Goal: Check status: Check status

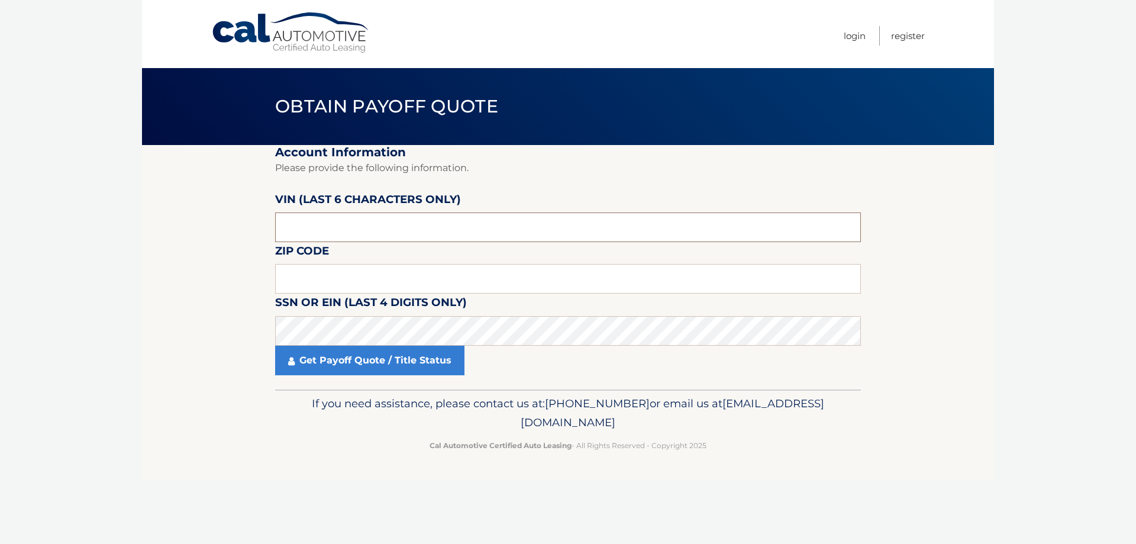
click at [298, 230] on input "text" at bounding box center [568, 227] width 586 height 30
drag, startPoint x: 329, startPoint y: 227, endPoint x: 95, endPoint y: 214, distance: 234.1
click at [96, 214] on body "Cal Automotive Menu Login Register Obtain Payoff Quote" at bounding box center [568, 272] width 1136 height 544
drag, startPoint x: 351, startPoint y: 227, endPoint x: 33, endPoint y: 233, distance: 319.0
click at [34, 232] on body "Cal Automotive Menu Login Register Obtain Payoff Quote" at bounding box center [568, 272] width 1136 height 544
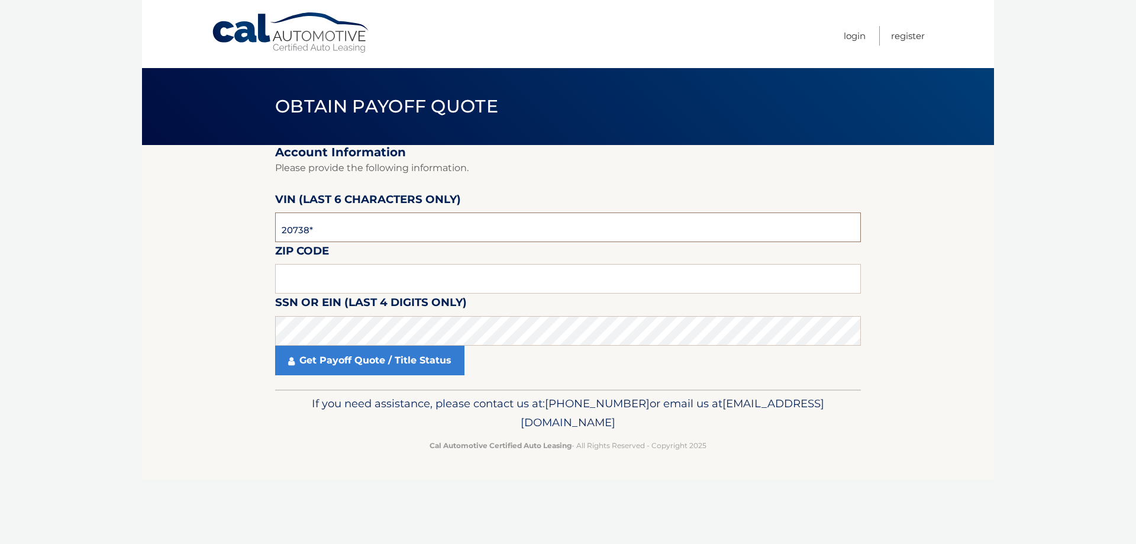
type input "207383"
click at [331, 277] on input "text" at bounding box center [568, 279] width 586 height 30
click at [359, 362] on link "Get Payoff Quote / Title Status" at bounding box center [369, 361] width 189 height 30
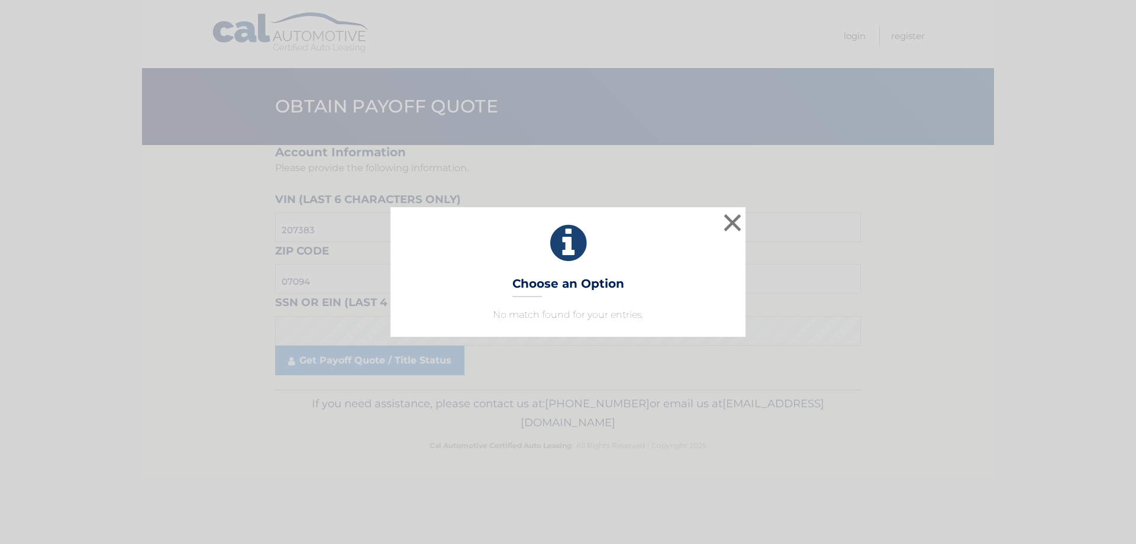
click at [565, 319] on p "No match found for your entries." at bounding box center [567, 315] width 325 height 14
click at [600, 316] on p "No match found for your entries." at bounding box center [567, 315] width 325 height 14
click at [737, 225] on button "×" at bounding box center [733, 223] width 24 height 24
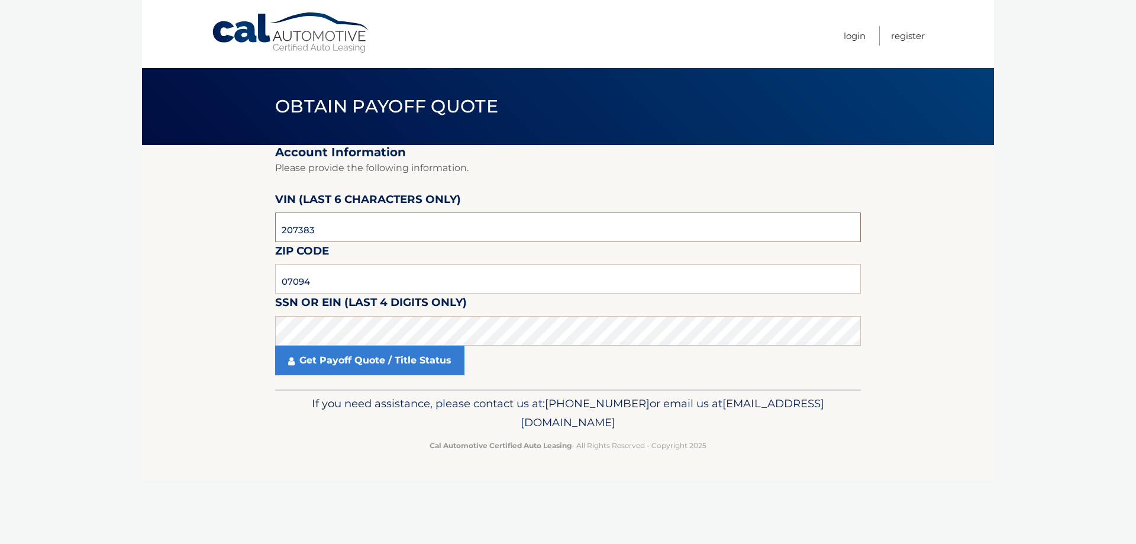
click at [384, 230] on input "207383" at bounding box center [568, 227] width 586 height 30
drag, startPoint x: 325, startPoint y: 283, endPoint x: 215, endPoint y: 284, distance: 110.1
click at [215, 284] on section "Account Information Please provide the following information. VIN (last 6 chara…" at bounding box center [568, 267] width 852 height 244
click at [312, 360] on link "Get Payoff Quote / Title Status" at bounding box center [369, 361] width 189 height 30
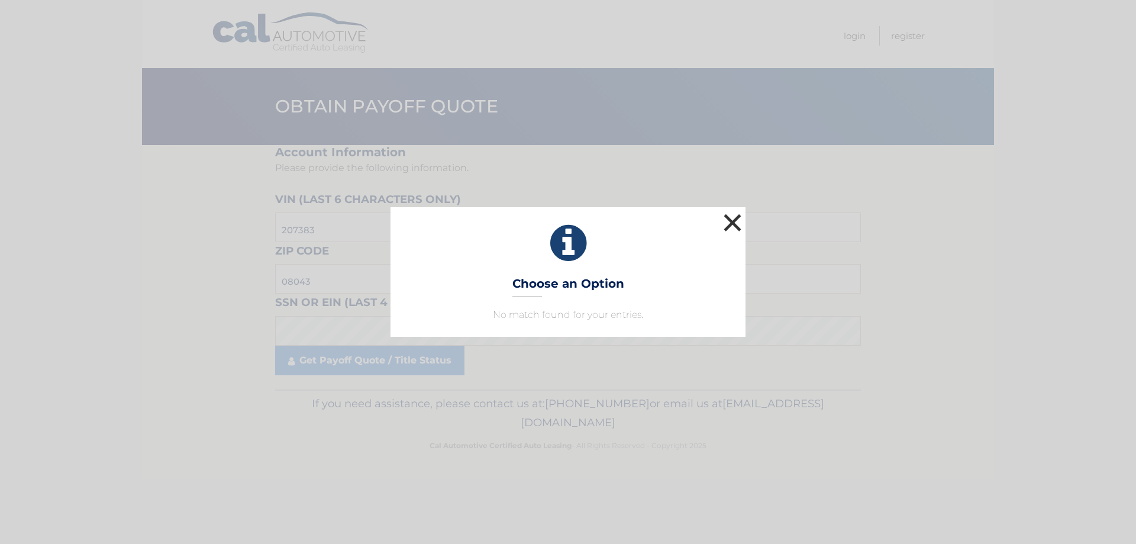
click at [735, 225] on button "×" at bounding box center [733, 223] width 24 height 24
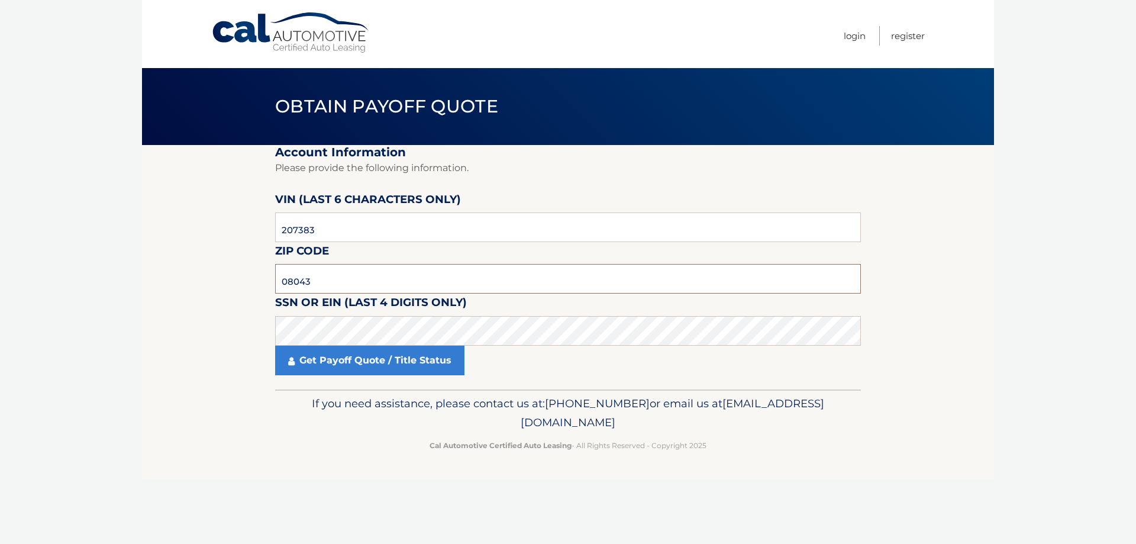
drag, startPoint x: 317, startPoint y: 284, endPoint x: 151, endPoint y: 295, distance: 166.0
click at [151, 295] on section "Account Information Please provide the following information. VIN (last 6 chara…" at bounding box center [568, 267] width 852 height 244
click at [351, 377] on fieldset "Account Information Please provide the following information. VIN (last 6 chara…" at bounding box center [568, 267] width 586 height 244
click at [351, 366] on link "Get Payoff Quote / Title Status" at bounding box center [369, 361] width 189 height 30
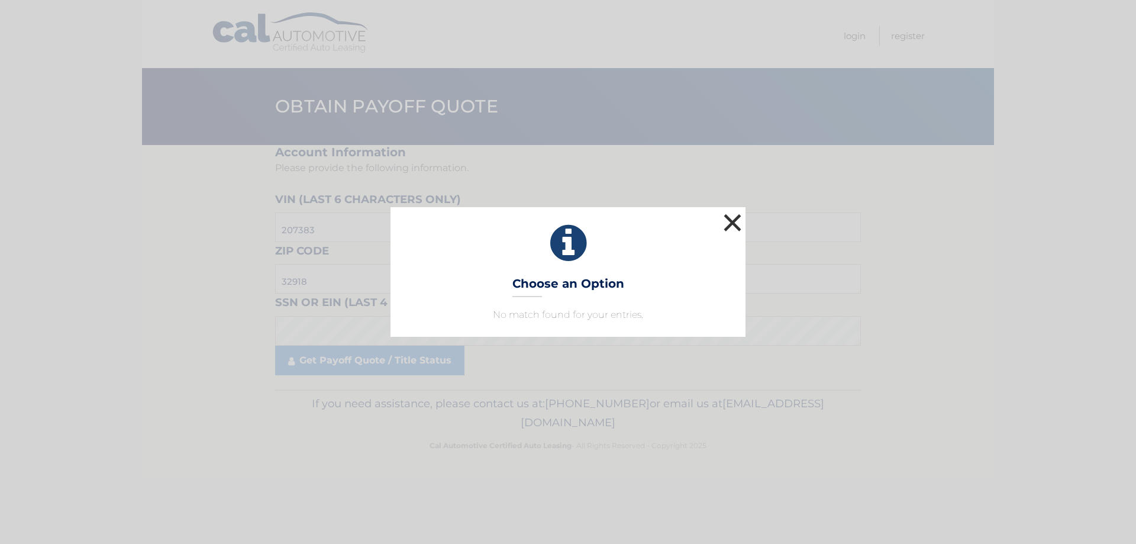
click at [732, 223] on button "×" at bounding box center [733, 223] width 24 height 24
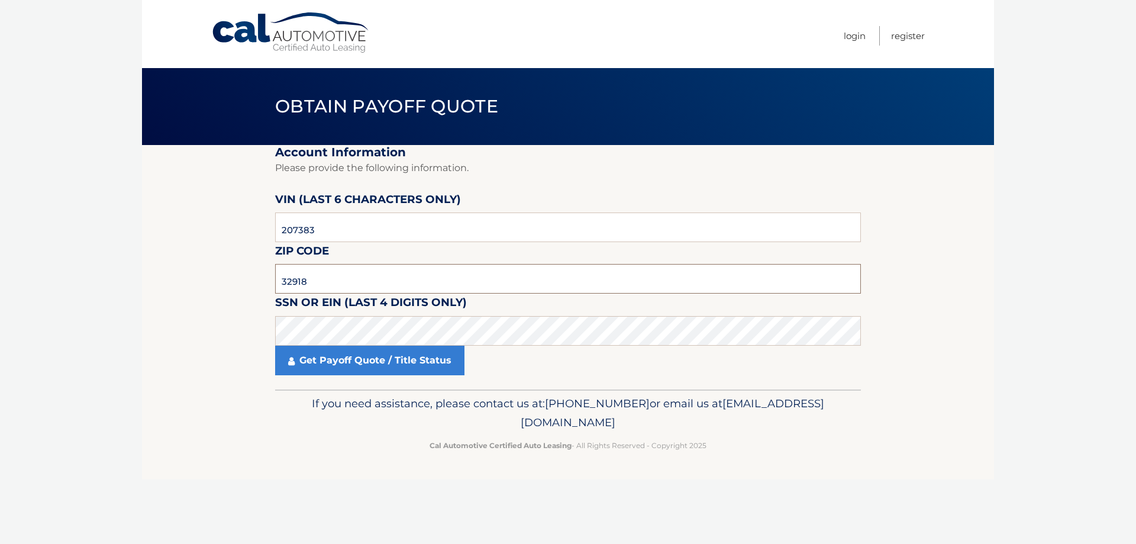
drag, startPoint x: 322, startPoint y: 279, endPoint x: 183, endPoint y: 276, distance: 139.1
click at [199, 278] on section "Account Information Please provide the following information. VIN (last 6 chara…" at bounding box center [568, 267] width 852 height 244
click at [385, 355] on link "Get Payoff Quote / Title Status" at bounding box center [369, 361] width 189 height 30
click at [381, 366] on link "Get Payoff Quote / Title Status" at bounding box center [369, 361] width 189 height 30
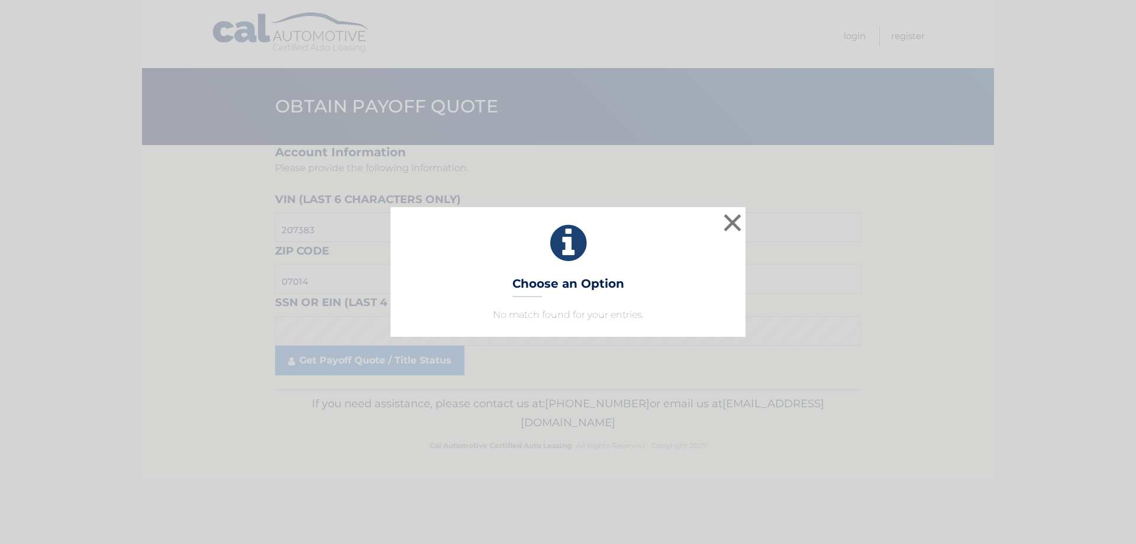
click at [363, 362] on div "× Choose an Option No match found for your entries. This is what you see on sec…" at bounding box center [568, 272] width 1136 height 544
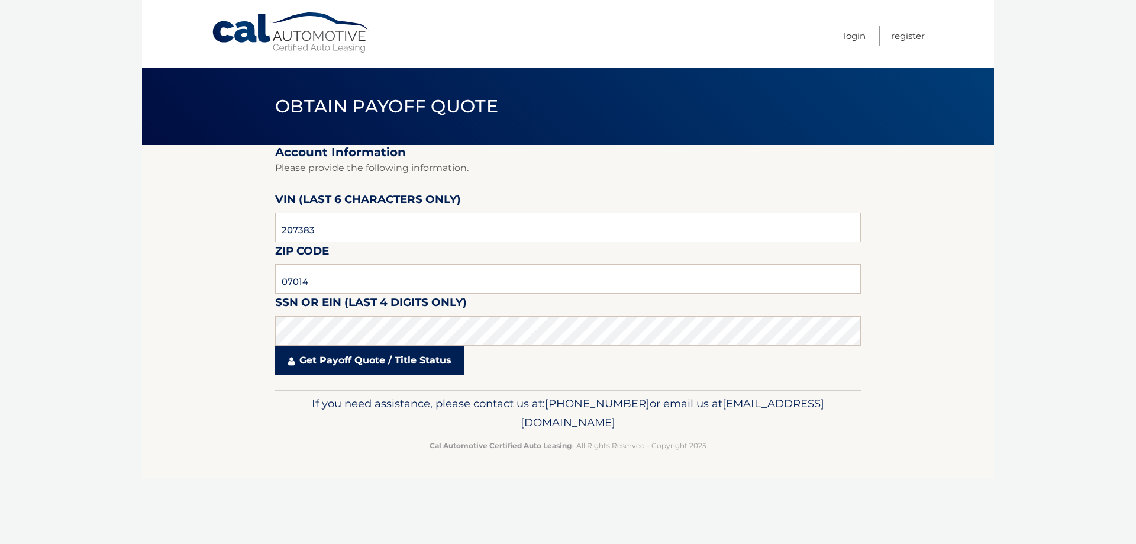
click at [347, 362] on link "Get Payoff Quote / Title Status" at bounding box center [369, 361] width 189 height 30
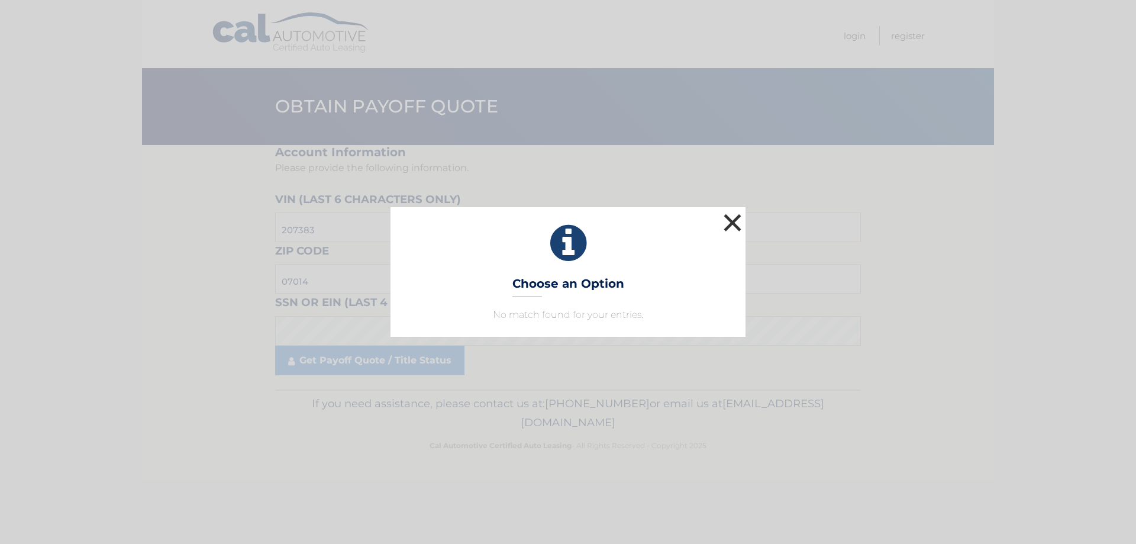
click at [730, 218] on button "×" at bounding box center [733, 223] width 24 height 24
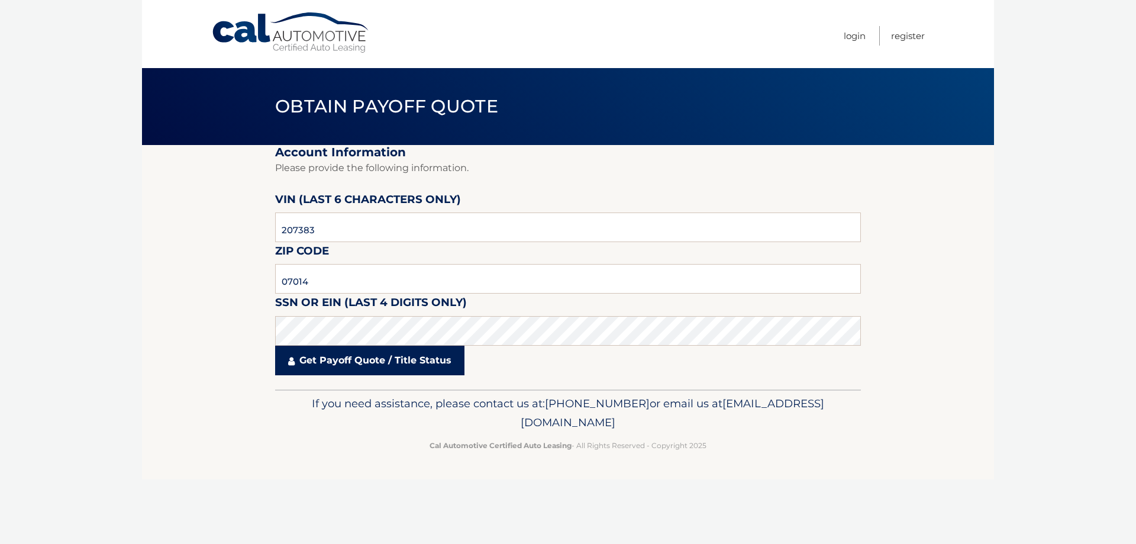
click at [341, 359] on link "Get Payoff Quote / Title Status" at bounding box center [369, 361] width 189 height 30
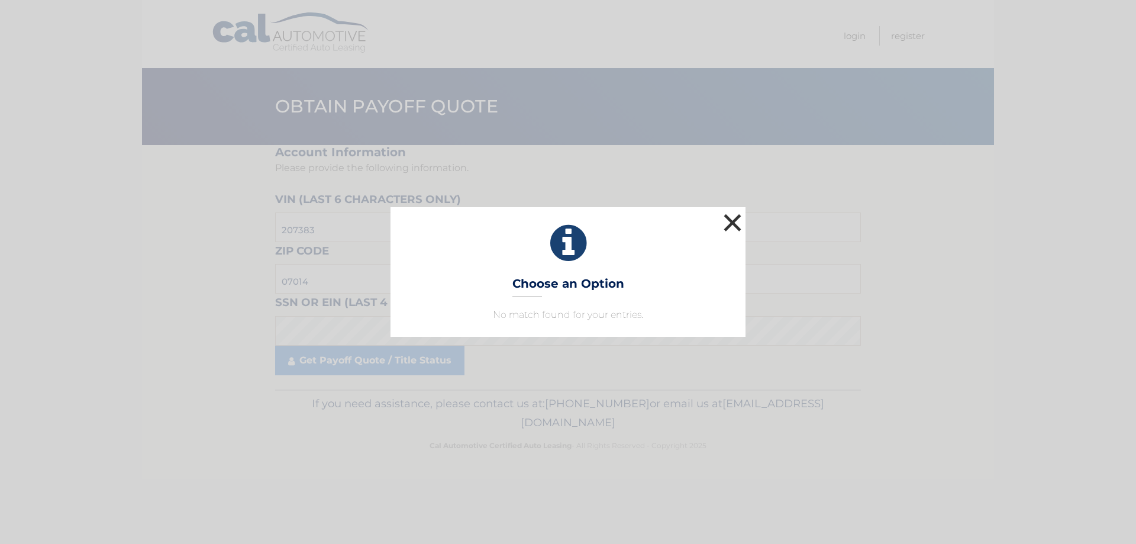
click at [737, 225] on button "×" at bounding box center [733, 223] width 24 height 24
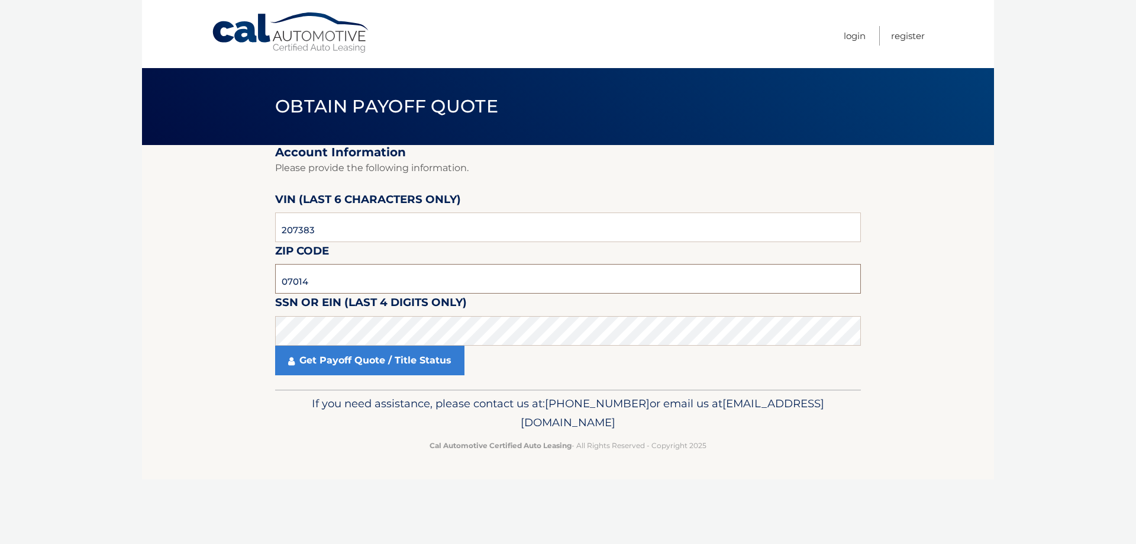
click at [340, 277] on input "07014" at bounding box center [568, 279] width 586 height 30
click at [329, 277] on input "07014" at bounding box center [568, 279] width 586 height 30
drag, startPoint x: 334, startPoint y: 277, endPoint x: 165, endPoint y: 280, distance: 169.2
click at [165, 280] on section "Account Information Please provide the following information. VIN (last 6 chara…" at bounding box center [568, 267] width 852 height 244
type input "07010"
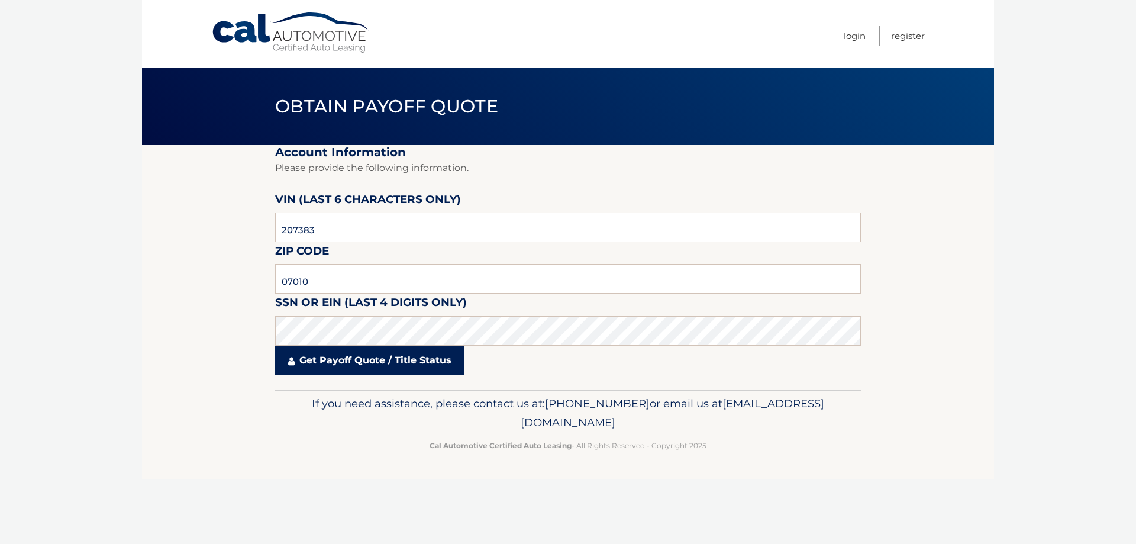
click at [328, 356] on link "Get Payoff Quote / Title Status" at bounding box center [369, 361] width 189 height 30
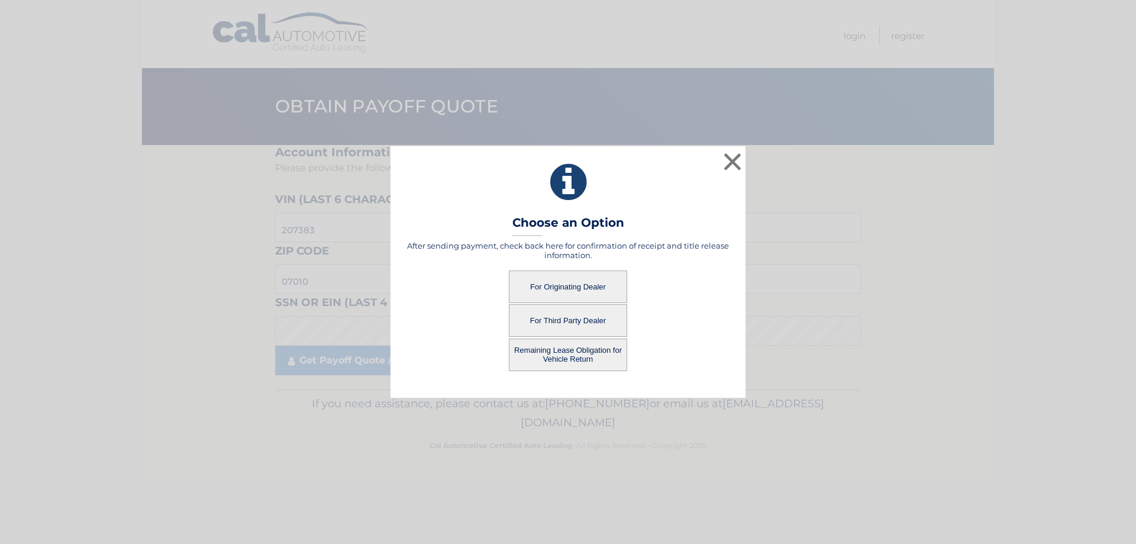
click at [575, 285] on button "For Originating Dealer" at bounding box center [568, 286] width 118 height 33
click at [560, 283] on button "For Originating Dealer" at bounding box center [568, 286] width 118 height 33
click at [573, 288] on button "For Originating Dealer" at bounding box center [568, 286] width 118 height 33
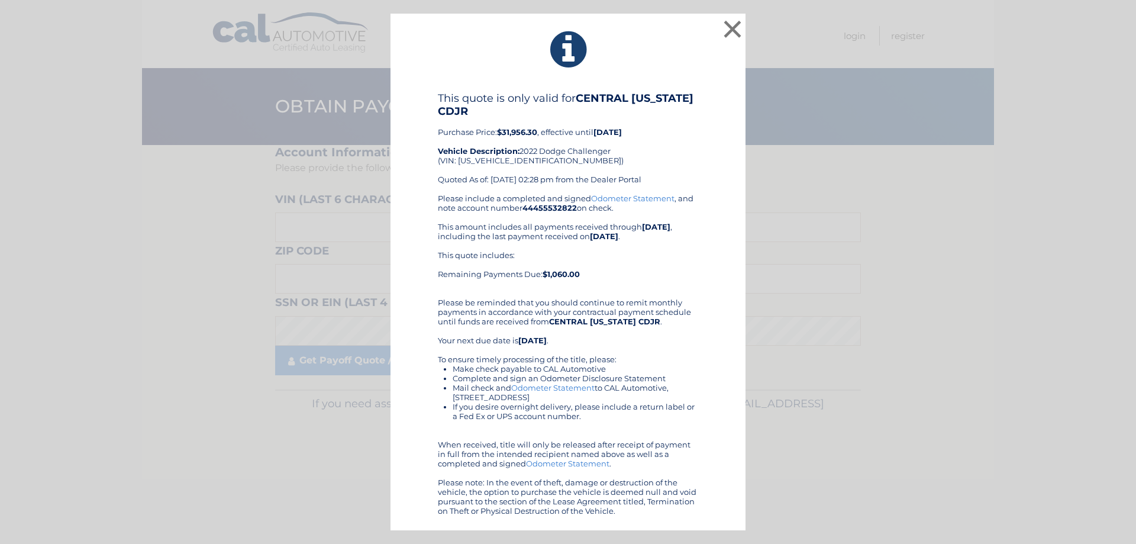
drag, startPoint x: 438, startPoint y: 99, endPoint x: 612, endPoint y: 359, distance: 313.1
click at [705, 536] on div "× This quote is only valid for CENTRAL FLORIDA CDJR Purchase Price: $31,956.30 …" at bounding box center [568, 272] width 1136 height 544
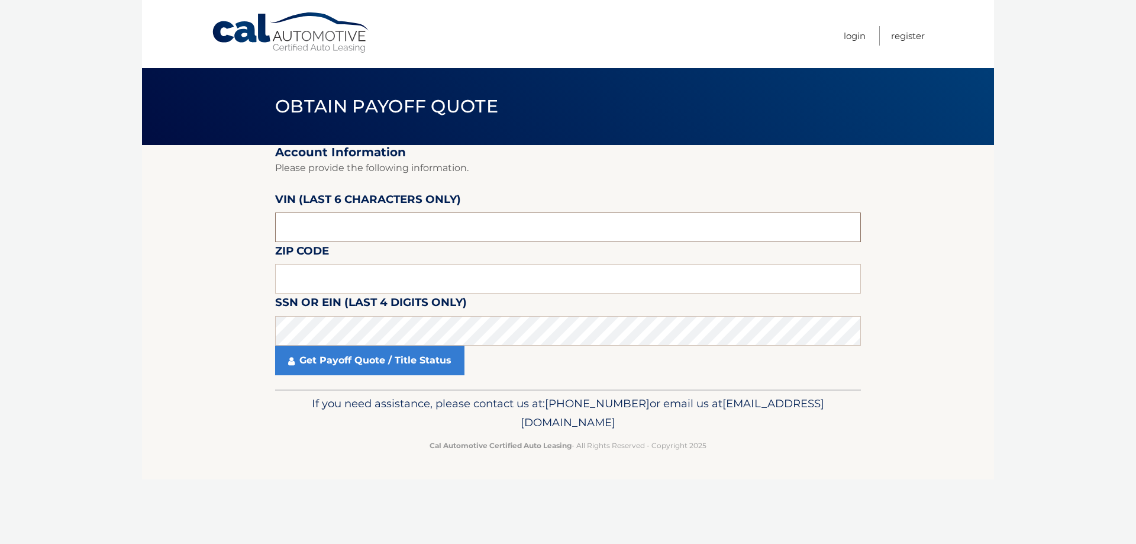
click at [328, 227] on input "text" at bounding box center [568, 227] width 586 height 30
drag, startPoint x: 328, startPoint y: 227, endPoint x: 212, endPoint y: 234, distance: 115.6
click at [214, 235] on section "Account Information Please provide the following information. VIN (last 6 chara…" at bounding box center [568, 267] width 852 height 244
